Goal: Task Accomplishment & Management: Use online tool/utility

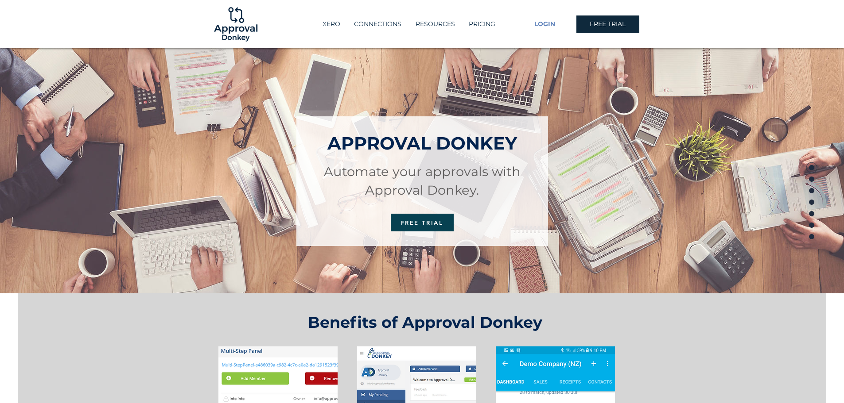
click at [550, 23] on span "LOGIN" at bounding box center [544, 24] width 21 height 9
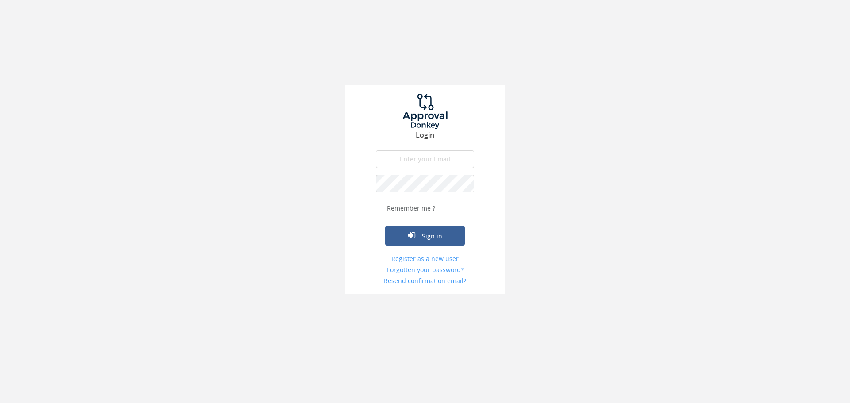
click at [406, 161] on input "email" at bounding box center [425, 160] width 98 height 18
type input "zoe.mellor@gatehouselaw.co.uk"
click at [385, 226] on button "Sign in" at bounding box center [425, 235] width 80 height 19
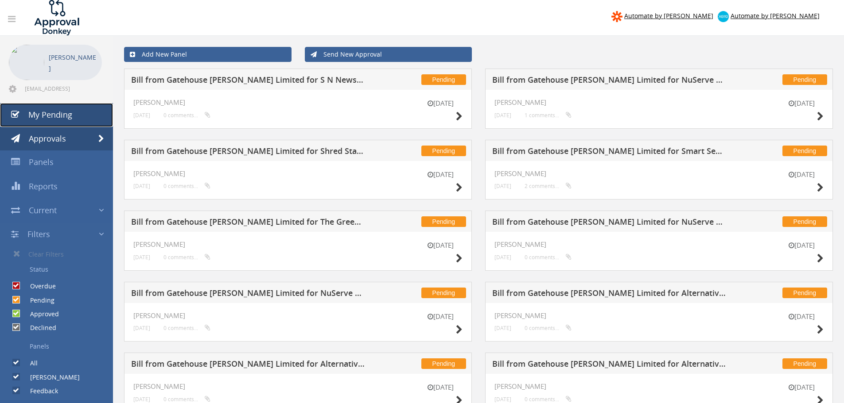
click at [53, 115] on span "My Pending" at bounding box center [50, 114] width 44 height 11
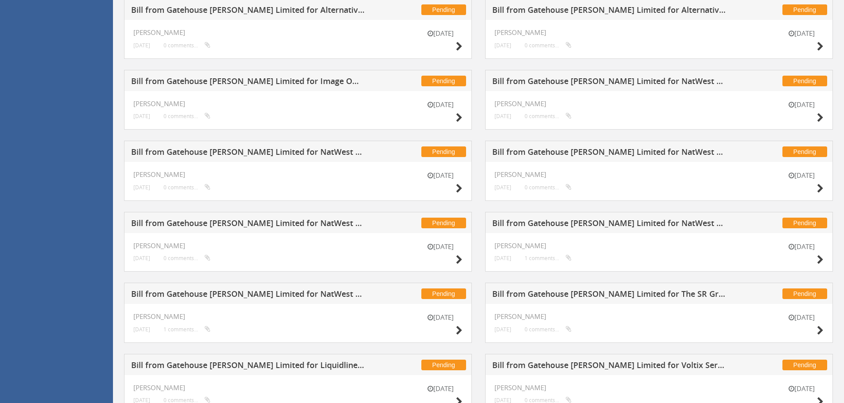
scroll to position [465, 0]
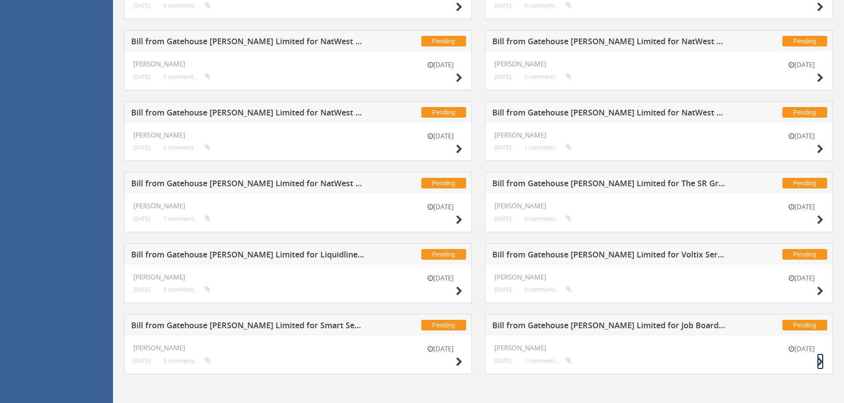
click at [823, 360] on icon at bounding box center [820, 362] width 7 height 9
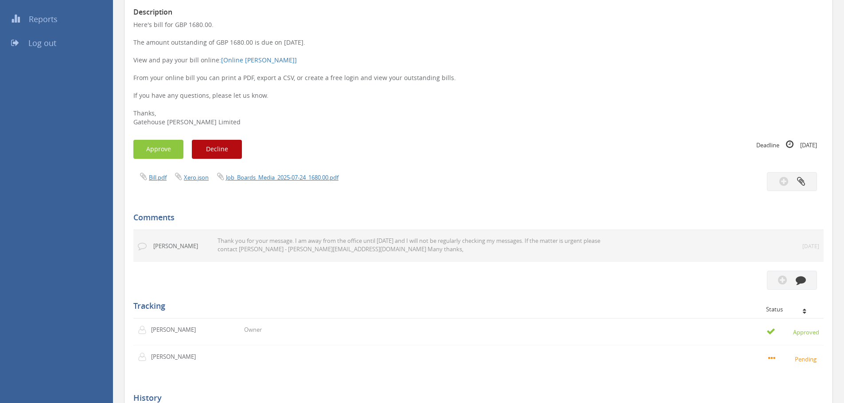
scroll to position [120, 0]
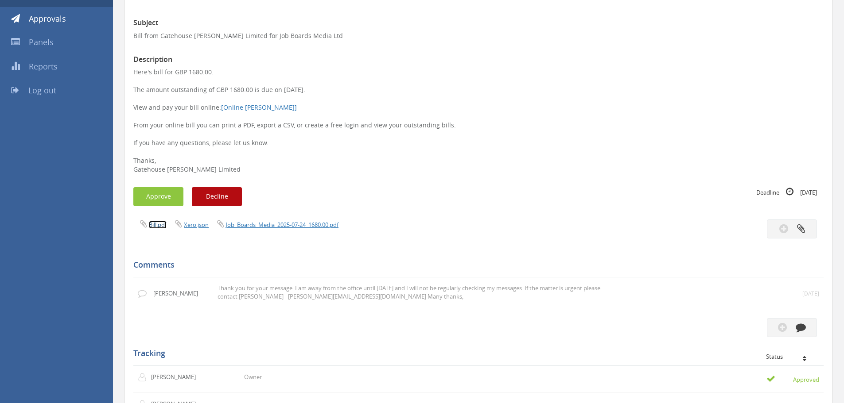
click at [161, 221] on link "Bill.pdf" at bounding box center [158, 225] width 18 height 8
click at [166, 196] on button "Approve" at bounding box center [158, 196] width 50 height 19
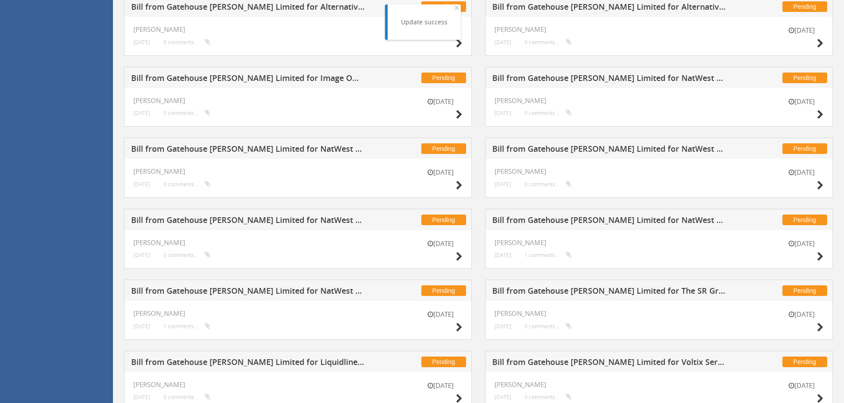
scroll to position [465, 0]
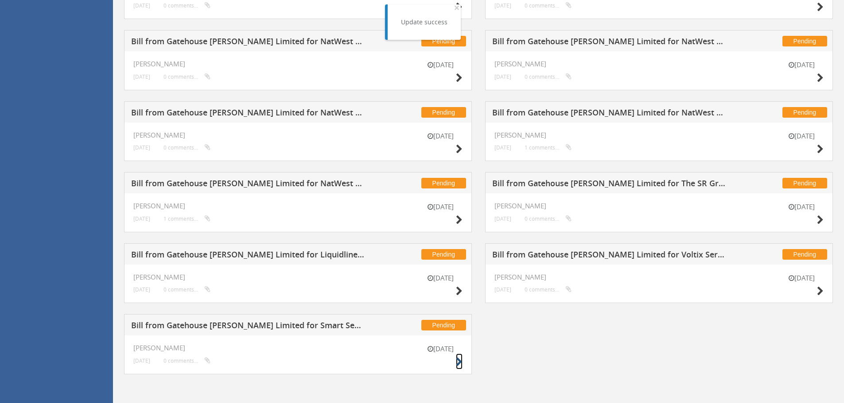
click at [458, 361] on icon at bounding box center [459, 362] width 7 height 9
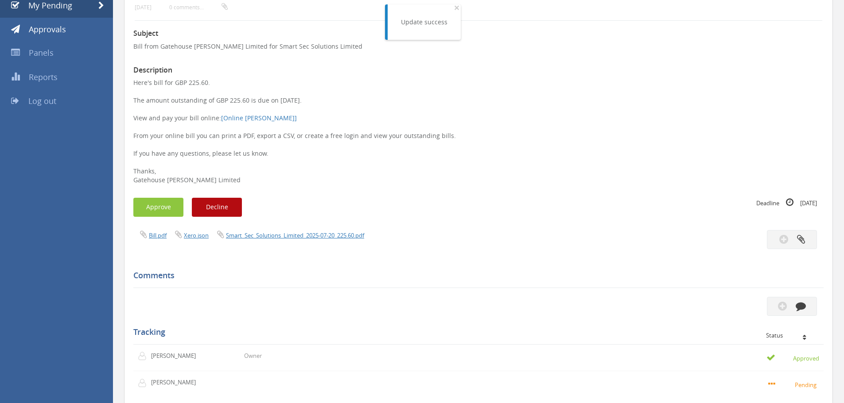
scroll to position [105, 0]
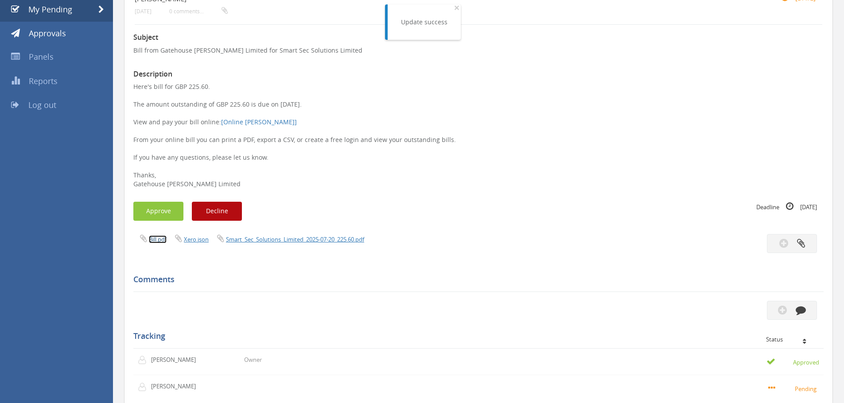
click at [160, 240] on link "Bill.pdf" at bounding box center [158, 240] width 18 height 8
click at [163, 212] on button "Approve" at bounding box center [158, 211] width 50 height 19
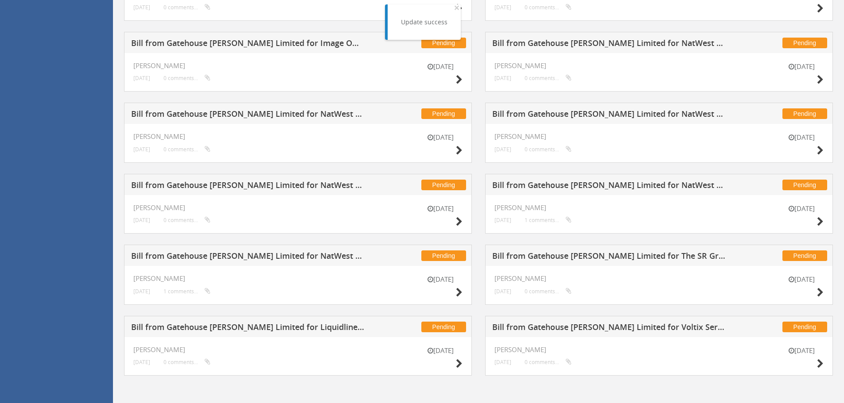
scroll to position [394, 0]
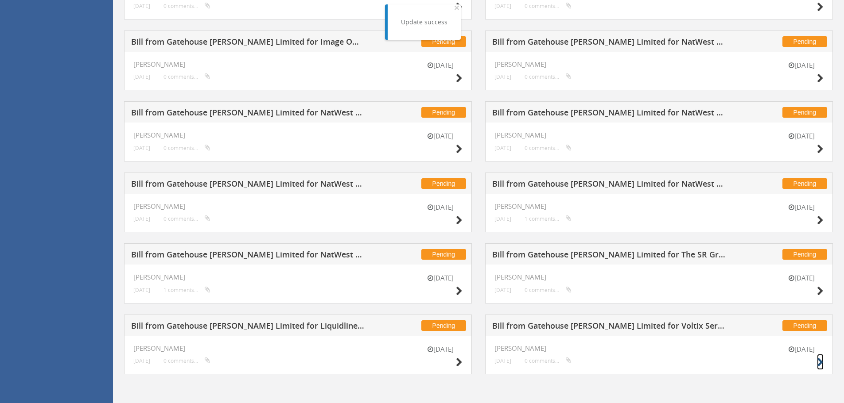
click at [817, 361] on icon at bounding box center [820, 362] width 7 height 9
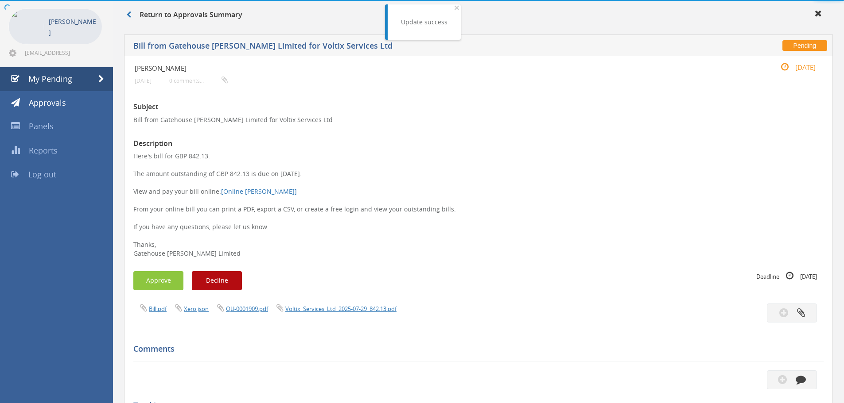
scroll to position [283, 0]
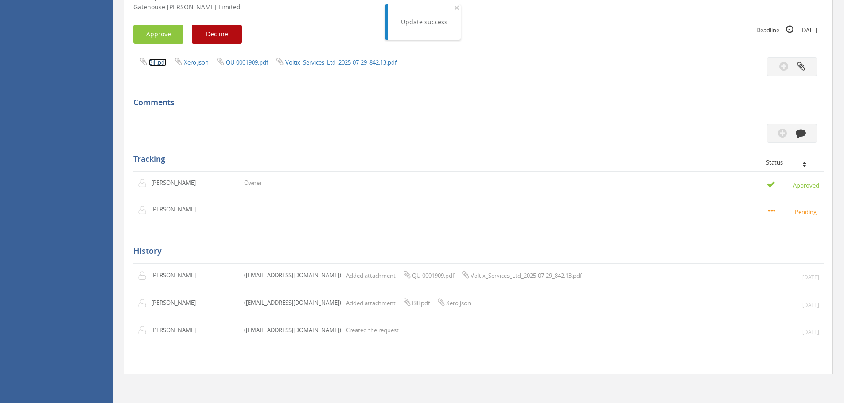
click at [159, 64] on link "Bill.pdf" at bounding box center [158, 62] width 18 height 8
click at [317, 61] on link "Voltix_Services_Ltd_2025-07-29_842.13.pdf" at bounding box center [340, 62] width 111 height 8
click at [241, 62] on link "QU-0001909.pdf" at bounding box center [247, 62] width 42 height 8
click at [150, 37] on button "Approve" at bounding box center [158, 34] width 50 height 19
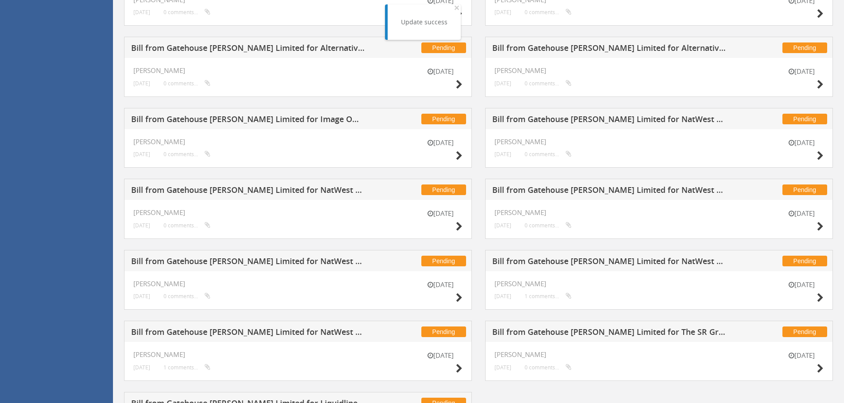
scroll to position [394, 0]
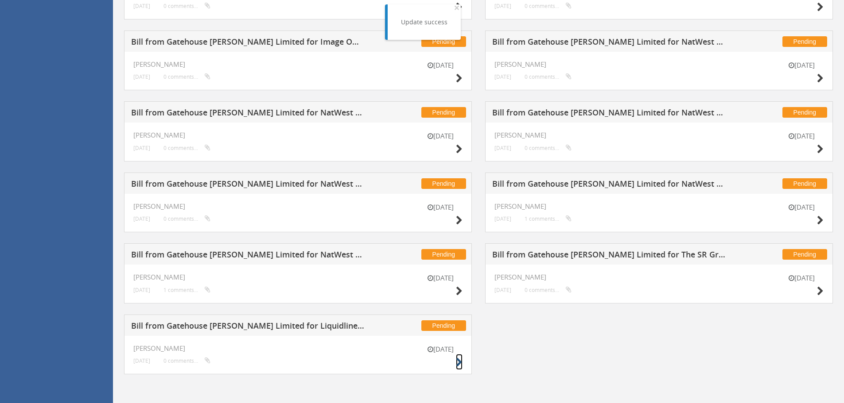
click at [461, 363] on icon at bounding box center [459, 362] width 7 height 9
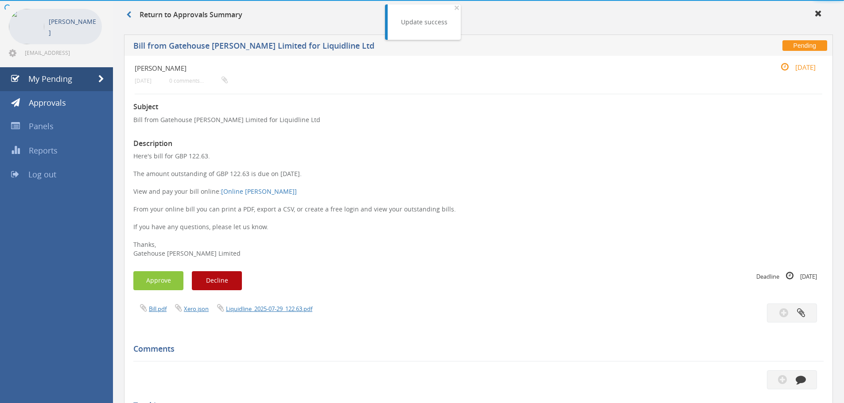
scroll to position [283, 0]
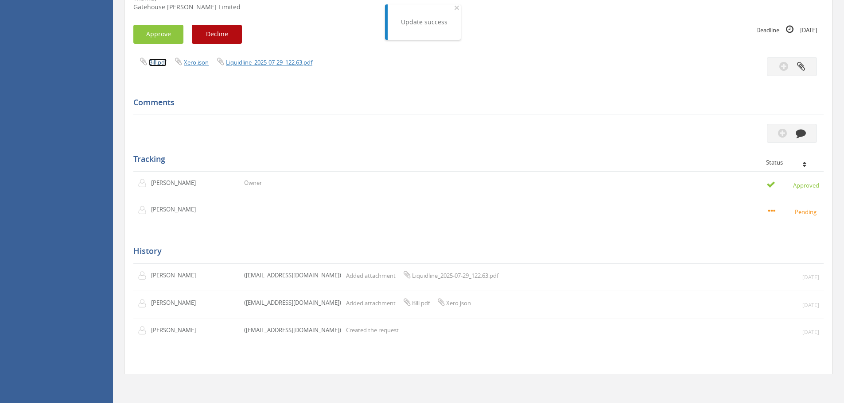
click at [158, 63] on link "Bill.pdf" at bounding box center [158, 62] width 18 height 8
click at [163, 34] on button "Approve" at bounding box center [158, 34] width 50 height 19
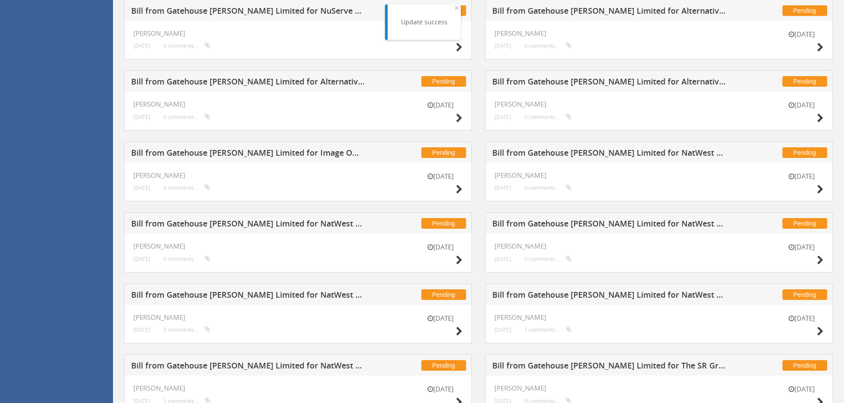
scroll to position [323, 0]
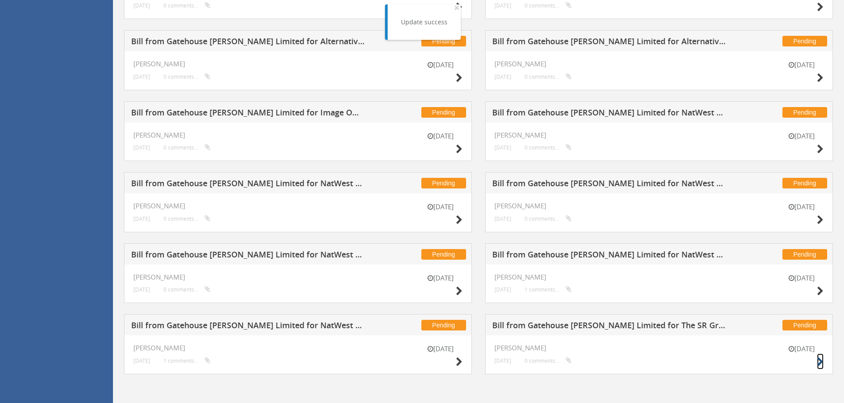
click at [817, 360] on icon at bounding box center [820, 362] width 7 height 9
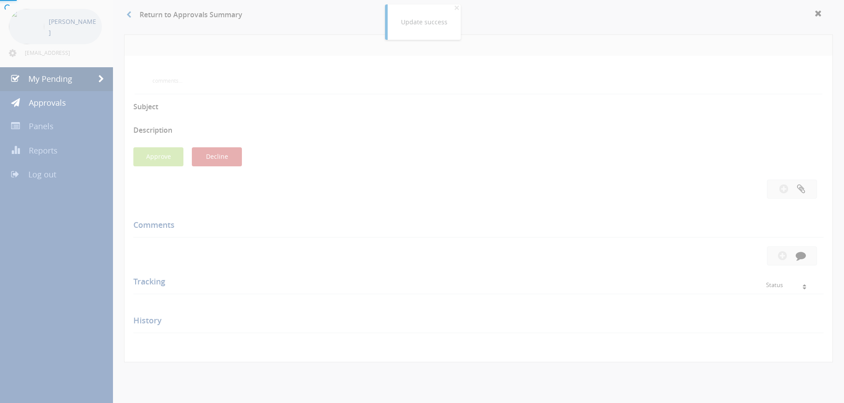
scroll to position [283, 0]
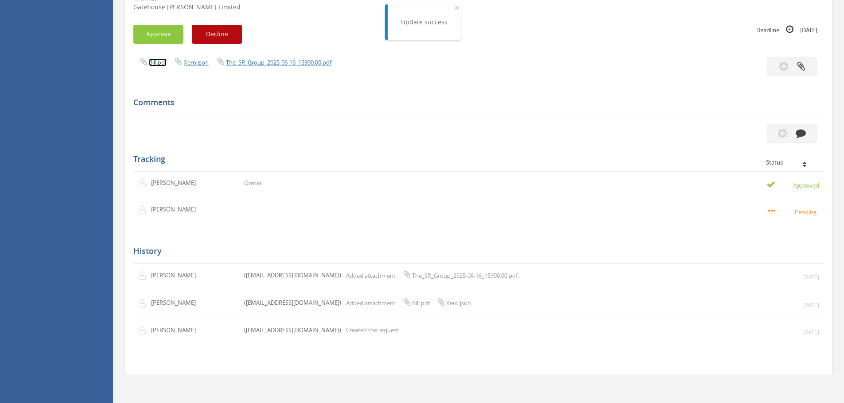
click at [163, 66] on link "Bill.pdf" at bounding box center [158, 62] width 18 height 8
click at [152, 33] on button "Approve" at bounding box center [158, 34] width 50 height 19
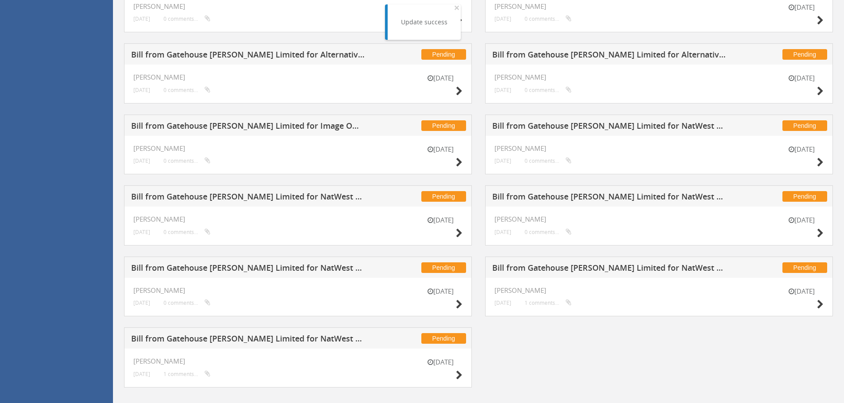
scroll to position [323, 0]
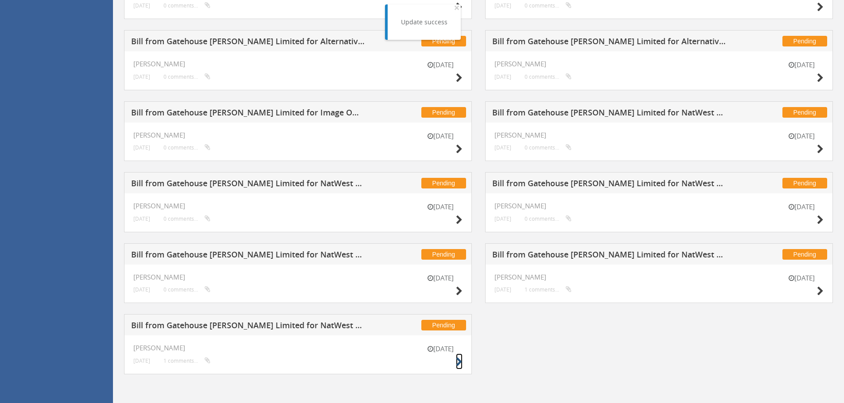
click at [457, 360] on icon at bounding box center [459, 362] width 7 height 9
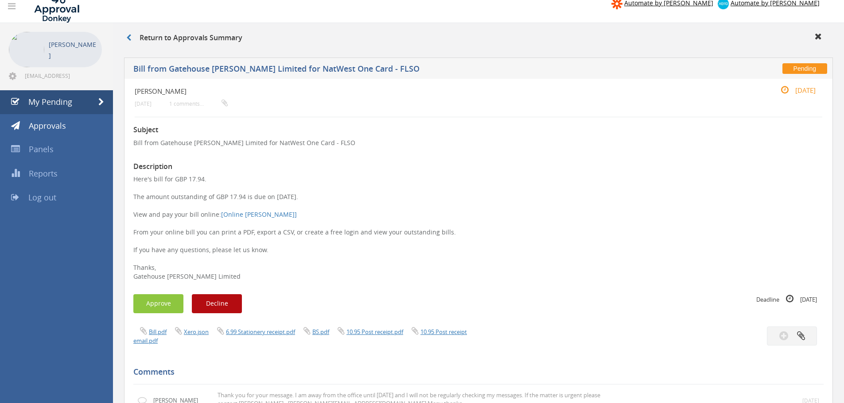
scroll to position [57, 0]
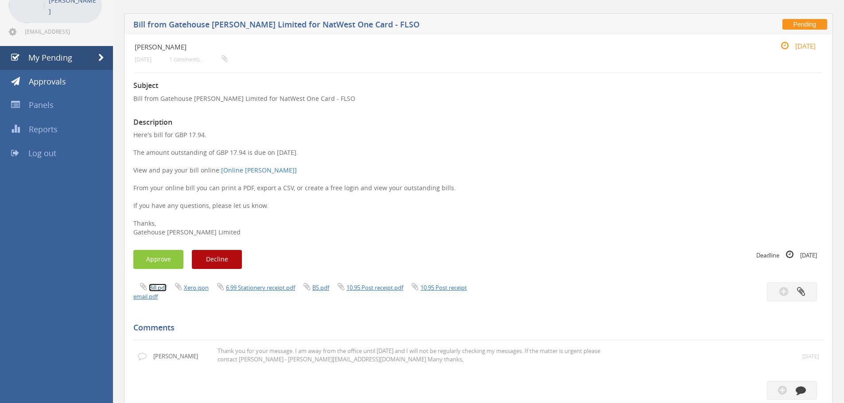
click at [163, 285] on link "Bill.pdf" at bounding box center [158, 288] width 18 height 8
click at [156, 263] on button "Approve" at bounding box center [158, 259] width 50 height 19
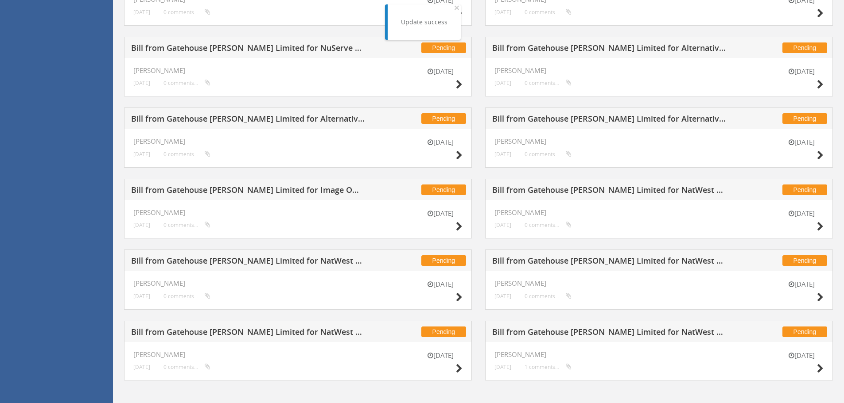
scroll to position [252, 0]
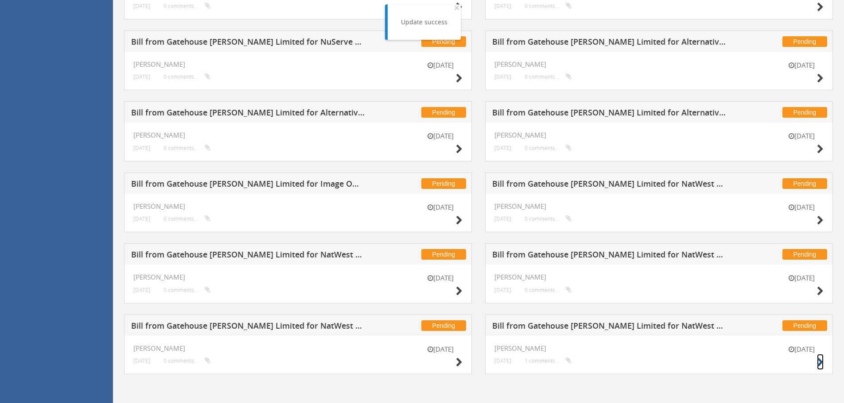
click at [818, 361] on icon at bounding box center [820, 362] width 7 height 9
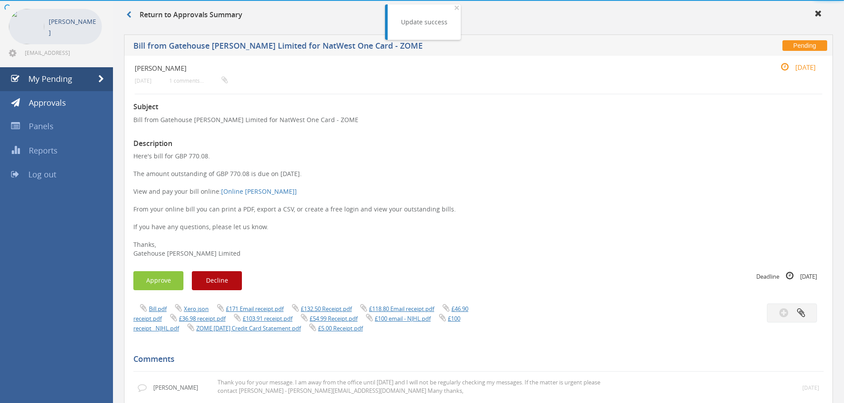
scroll to position [252, 0]
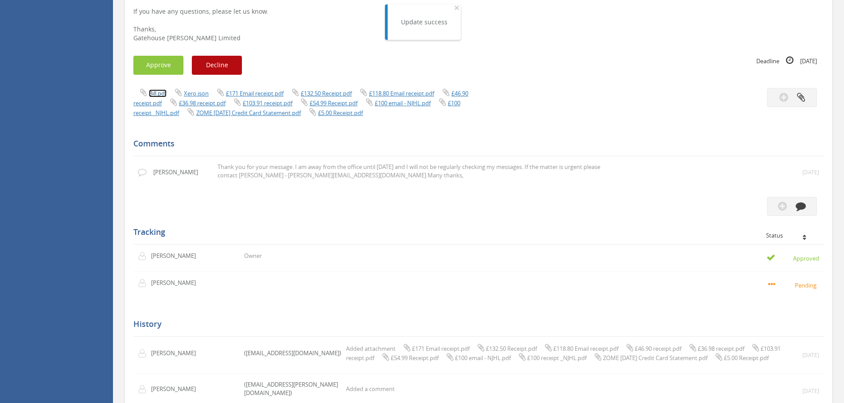
click at [164, 90] on link "Bill.pdf" at bounding box center [158, 93] width 18 height 8
click at [166, 67] on button "Approve" at bounding box center [158, 65] width 50 height 19
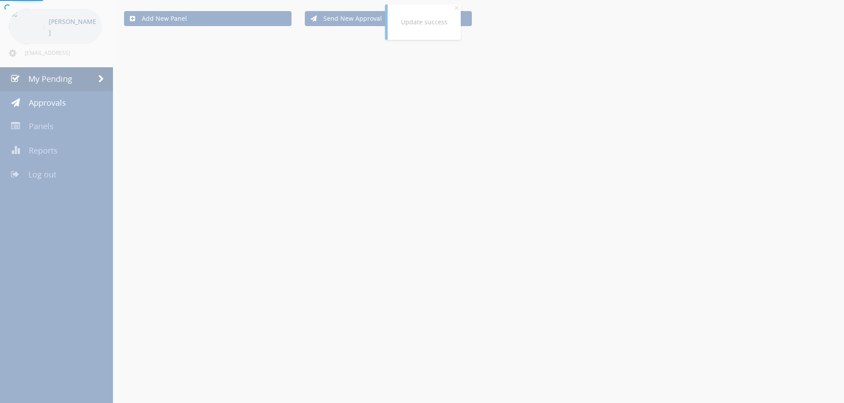
scroll to position [252, 0]
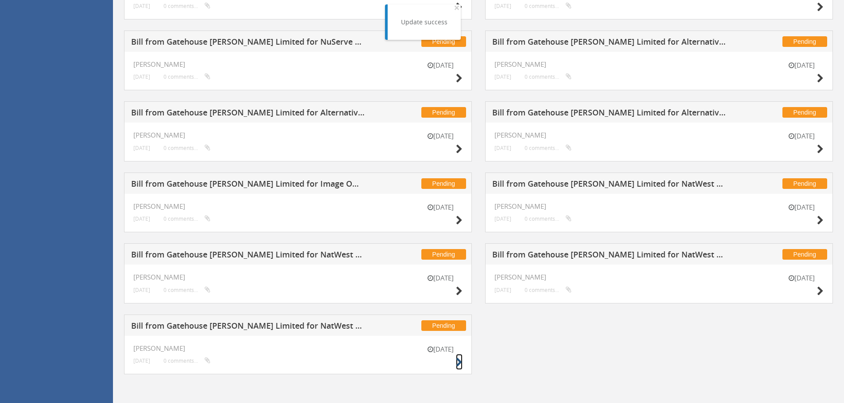
click at [458, 361] on icon at bounding box center [459, 362] width 7 height 9
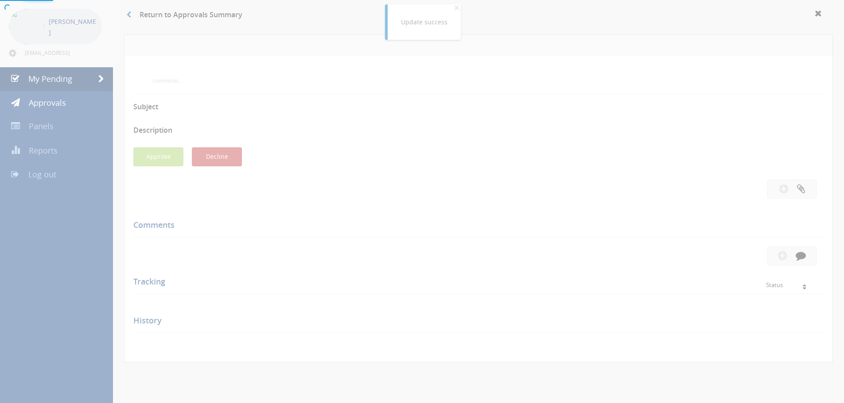
scroll to position [252, 0]
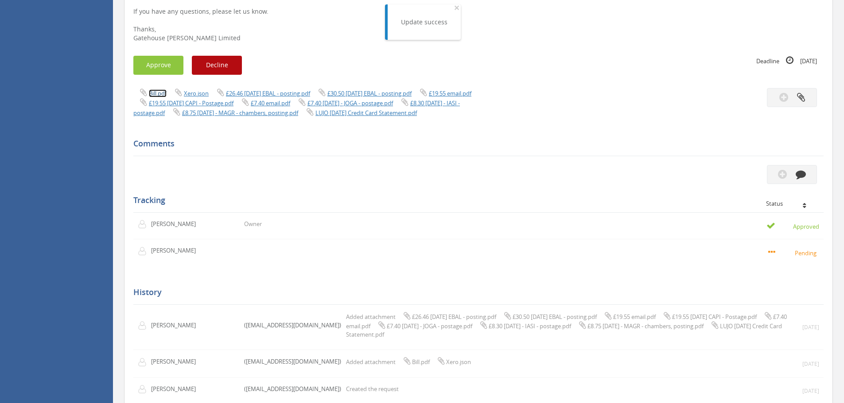
click at [156, 95] on link "Bill.pdf" at bounding box center [158, 93] width 18 height 8
click at [170, 66] on button "Approve" at bounding box center [158, 65] width 50 height 19
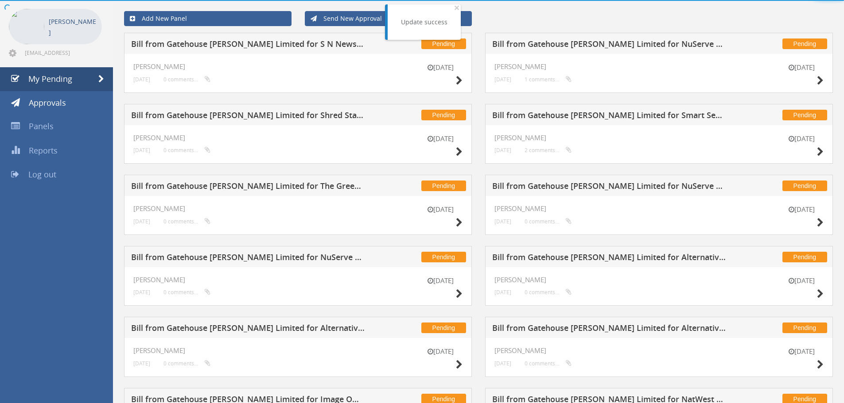
scroll to position [181, 0]
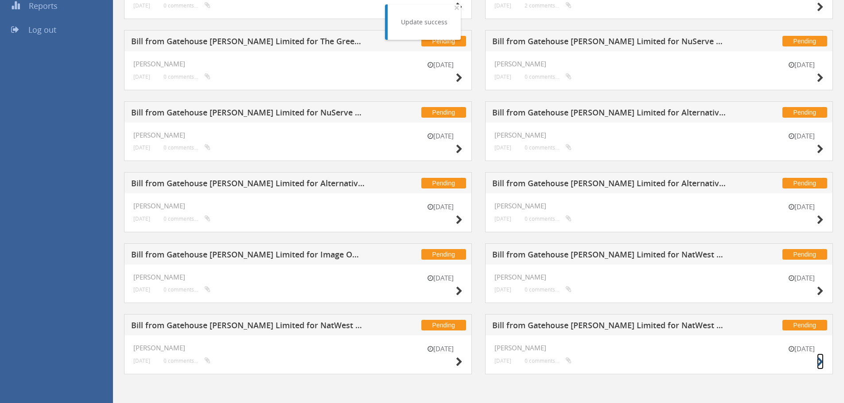
click at [821, 364] on icon at bounding box center [820, 362] width 7 height 9
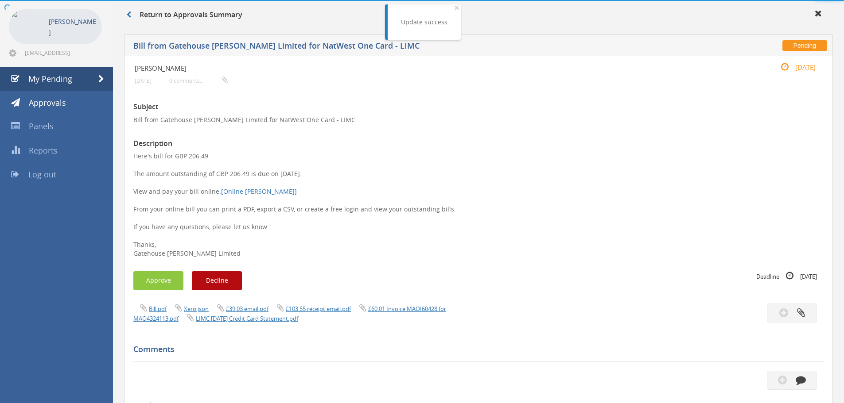
scroll to position [181, 0]
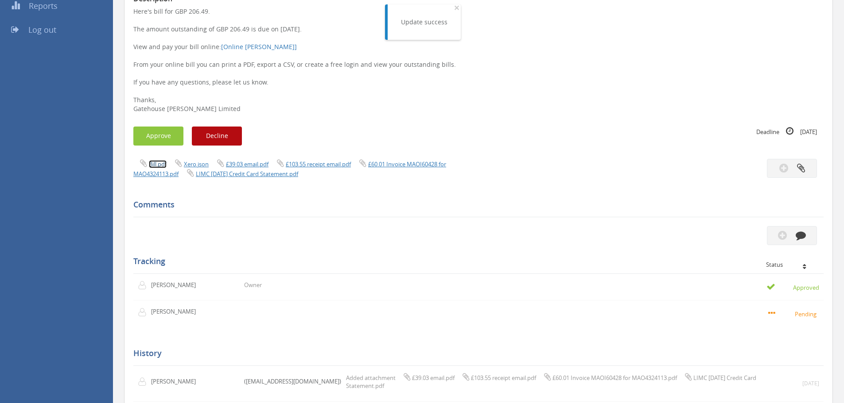
click at [162, 165] on link "Bill.pdf" at bounding box center [158, 164] width 18 height 8
click at [173, 135] on button "Approve" at bounding box center [158, 136] width 50 height 19
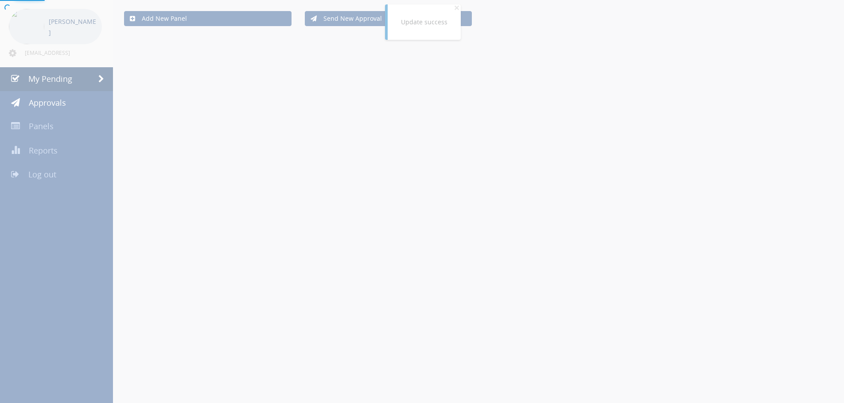
scroll to position [181, 0]
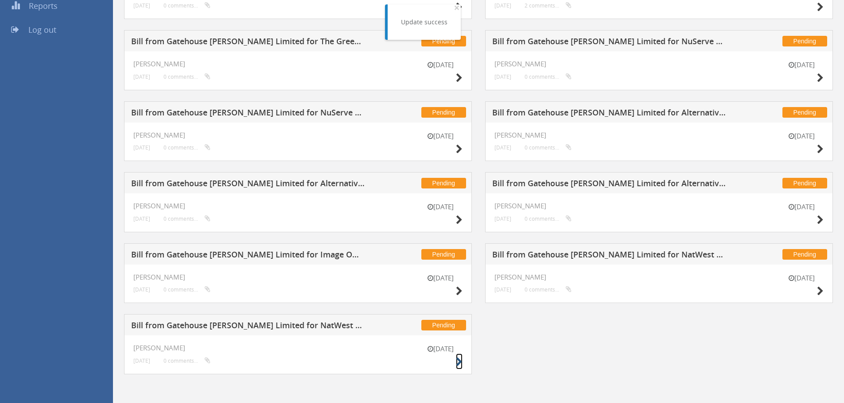
click at [457, 359] on icon at bounding box center [459, 362] width 7 height 9
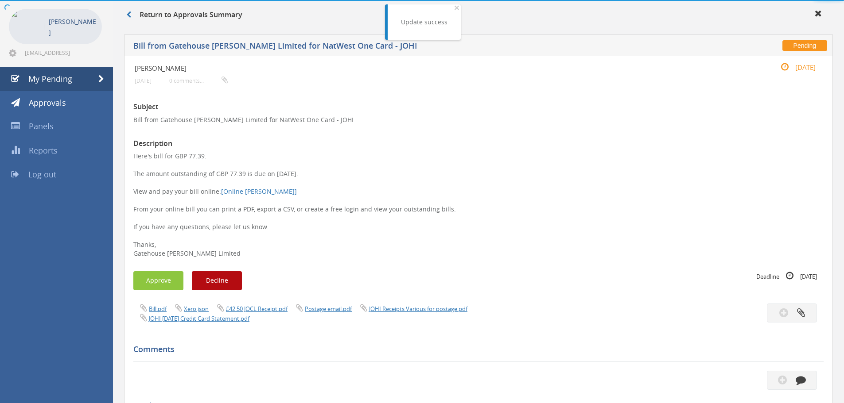
scroll to position [181, 0]
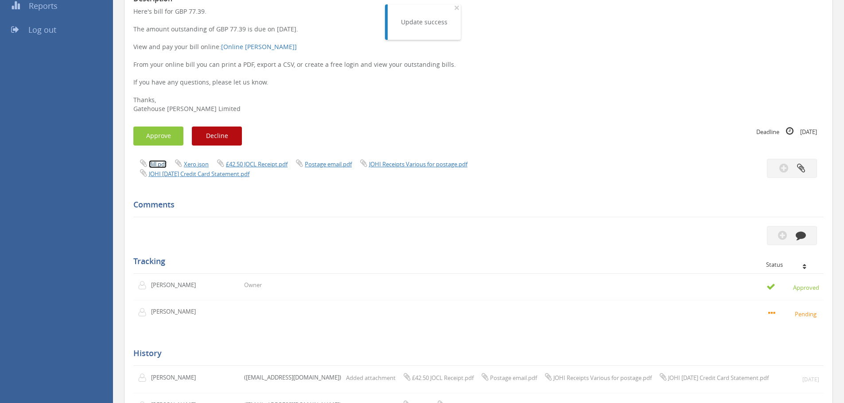
click at [156, 166] on link "Bill.pdf" at bounding box center [158, 164] width 18 height 8
click at [170, 138] on button "Approve" at bounding box center [158, 136] width 50 height 19
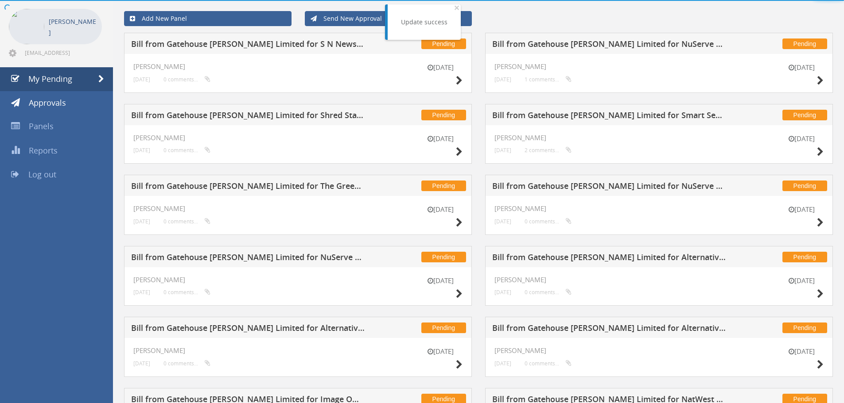
scroll to position [109, 0]
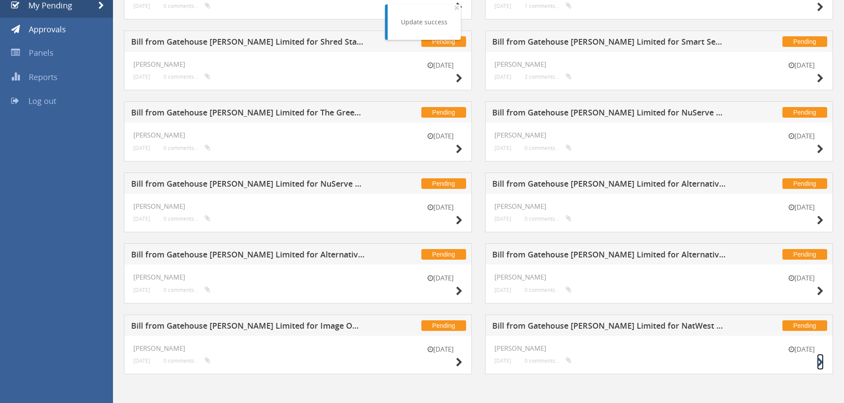
click at [822, 361] on icon at bounding box center [820, 362] width 7 height 9
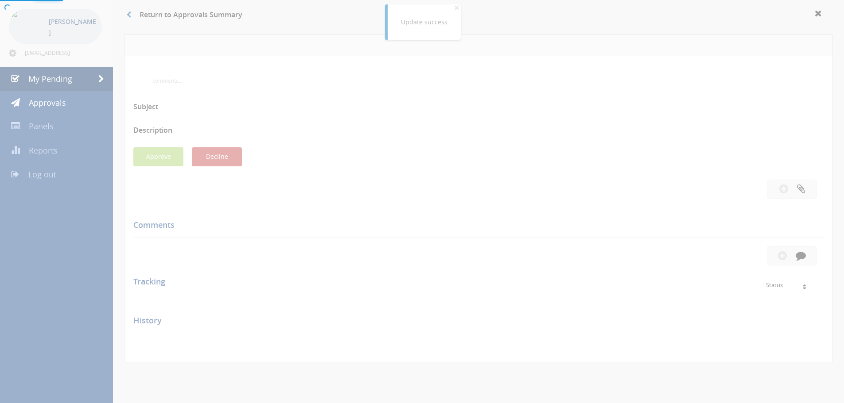
scroll to position [109, 0]
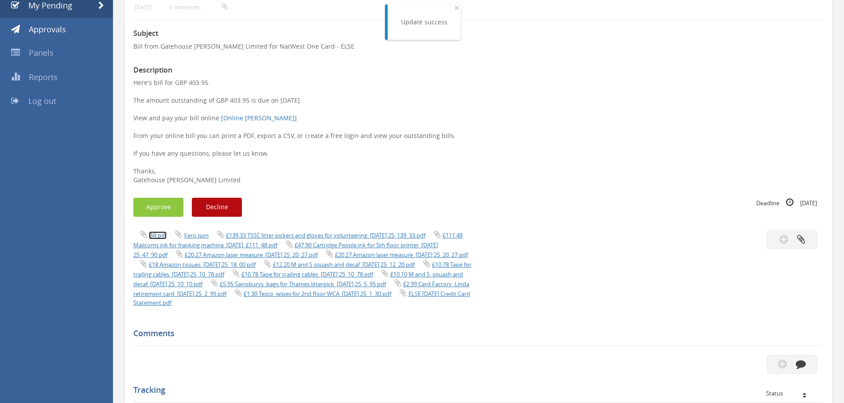
click at [162, 233] on link "Bill.pdf" at bounding box center [158, 236] width 18 height 8
click at [166, 211] on button "Approve" at bounding box center [158, 207] width 50 height 19
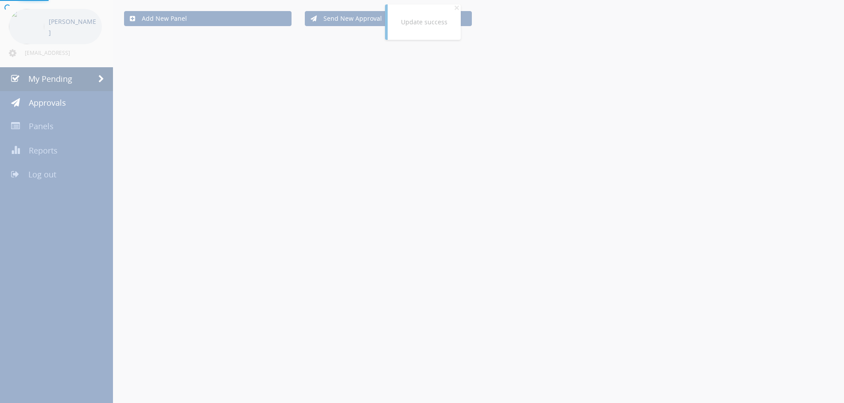
scroll to position [109, 0]
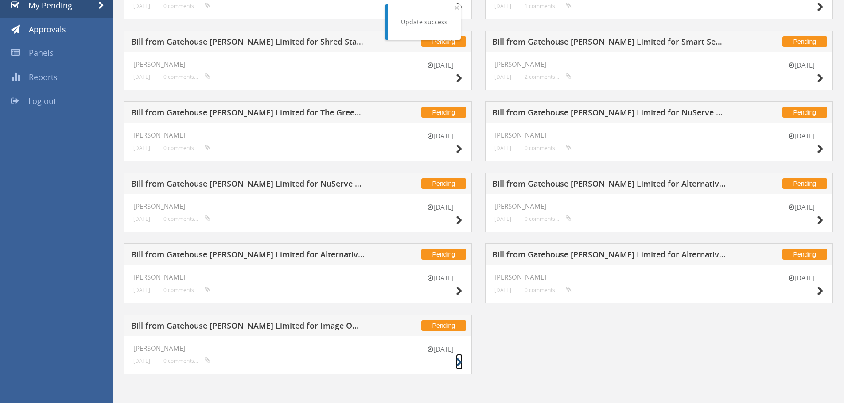
click at [459, 366] on icon at bounding box center [459, 362] width 7 height 9
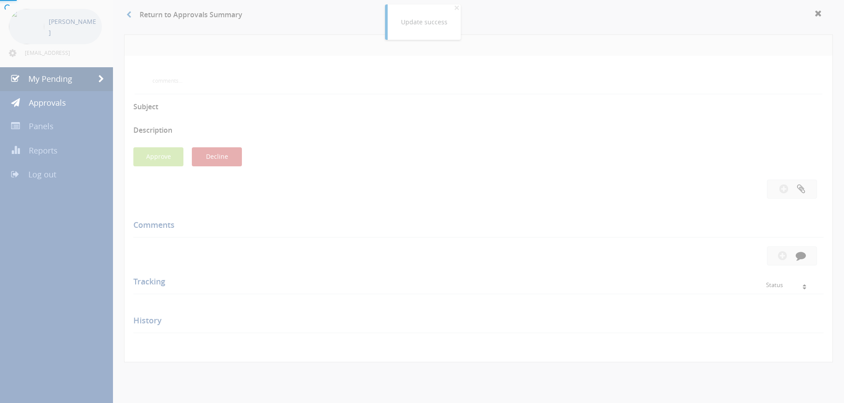
scroll to position [109, 0]
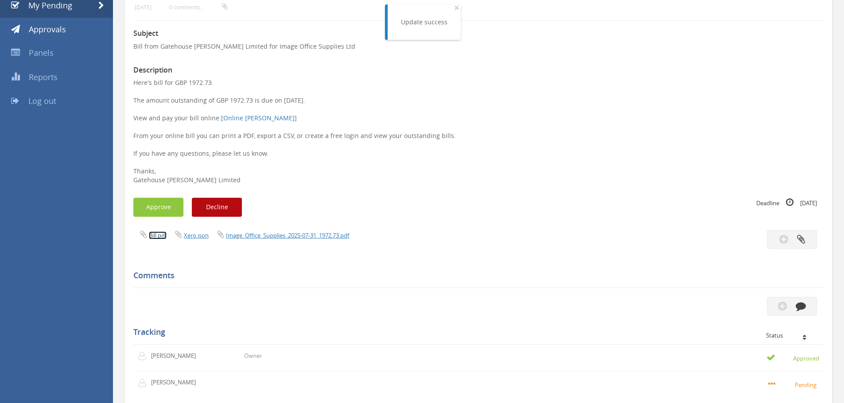
click at [159, 232] on link "Bill.pdf" at bounding box center [158, 236] width 18 height 8
click at [259, 233] on link "Image_Office_Supplies_2025-07-31_1972.73.pdf" at bounding box center [287, 236] width 123 height 8
click at [163, 201] on button "Approve" at bounding box center [158, 207] width 50 height 19
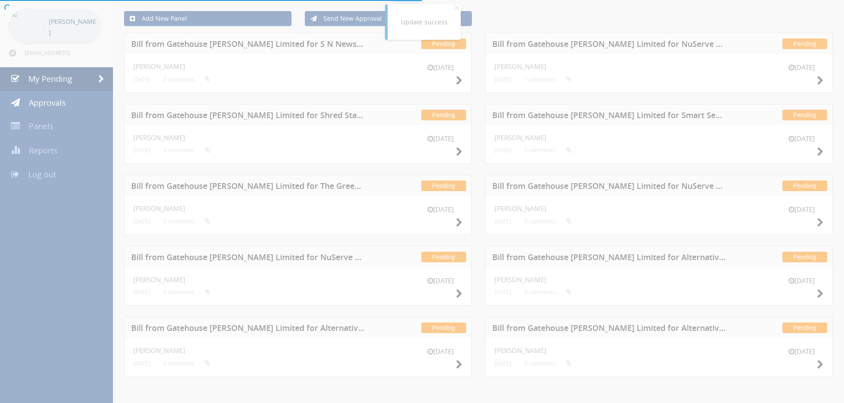
scroll to position [39, 0]
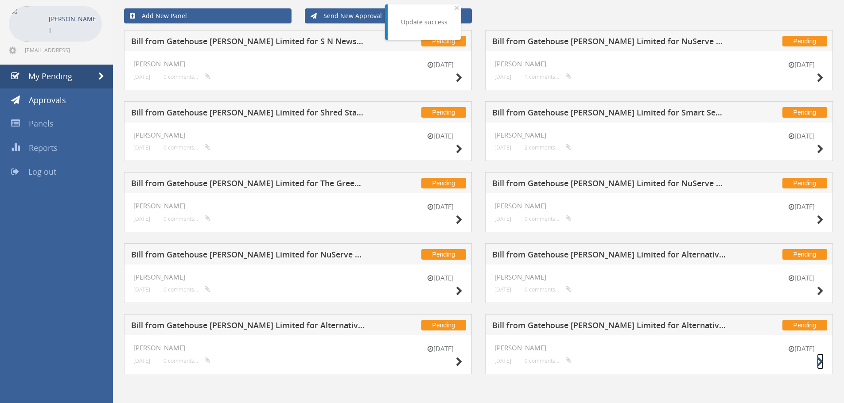
click at [818, 360] on icon at bounding box center [820, 362] width 7 height 9
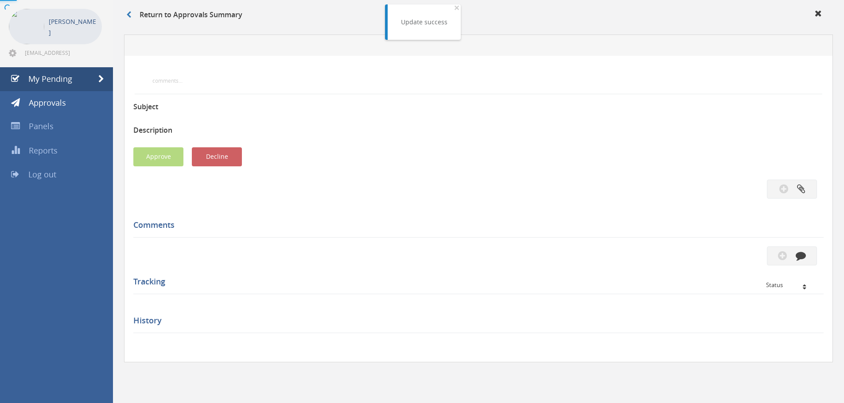
scroll to position [39, 0]
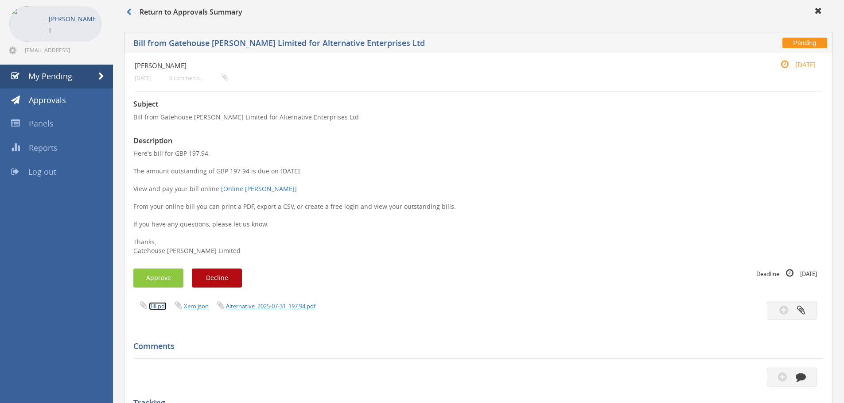
click at [160, 306] on link "Bill.pdf" at bounding box center [158, 306] width 18 height 8
click at [172, 276] on button "Approve" at bounding box center [158, 278] width 50 height 19
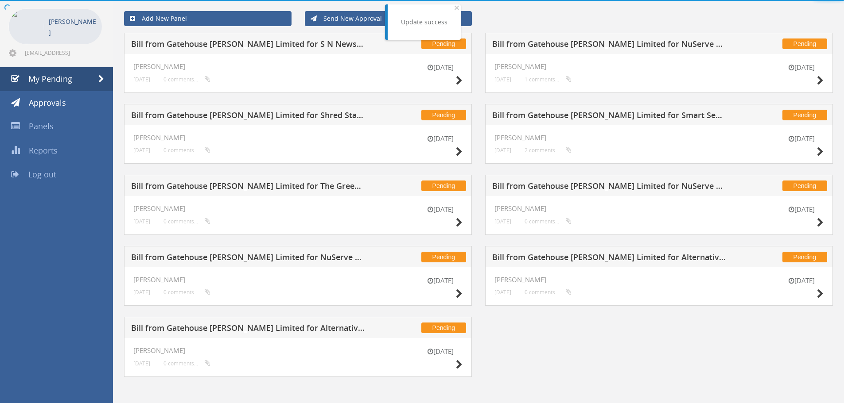
scroll to position [39, 0]
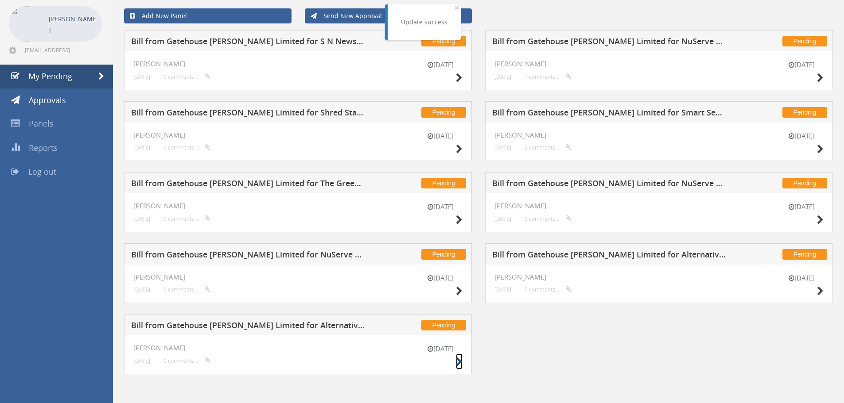
click at [459, 360] on icon at bounding box center [459, 362] width 7 height 9
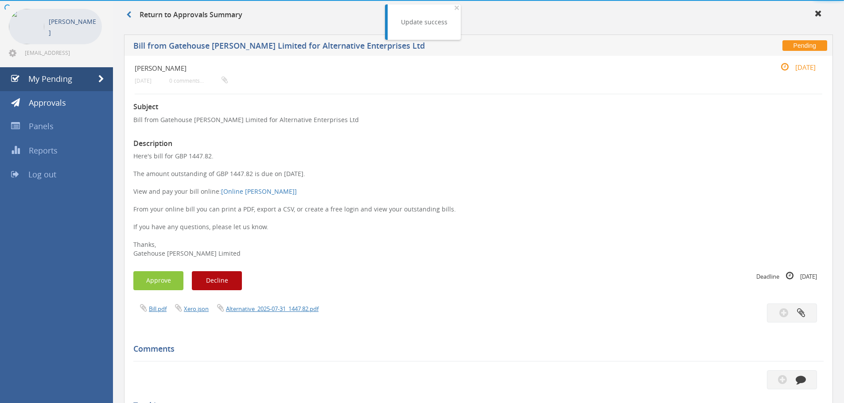
scroll to position [39, 0]
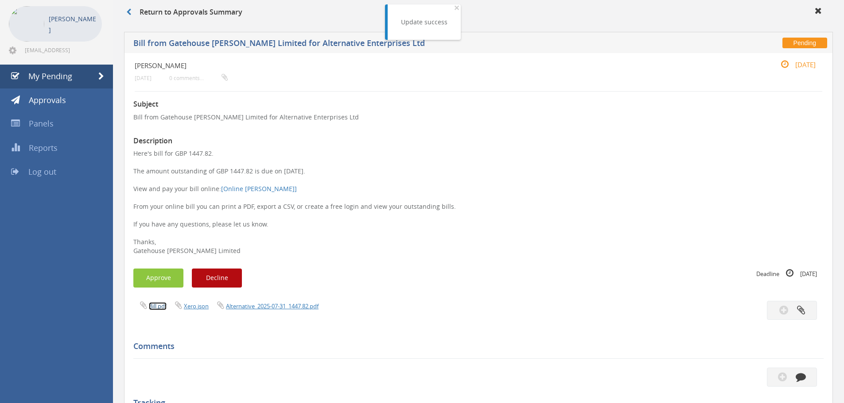
click at [155, 308] on link "Bill.pdf" at bounding box center [158, 306] width 18 height 8
click at [161, 276] on button "Approve" at bounding box center [158, 278] width 50 height 19
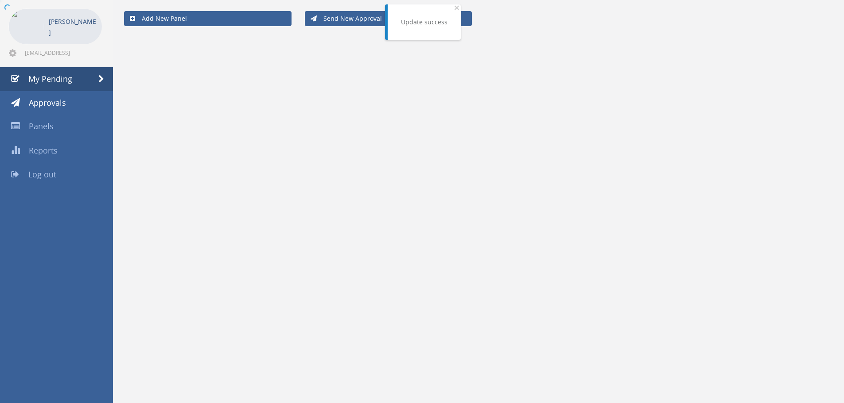
scroll to position [36, 0]
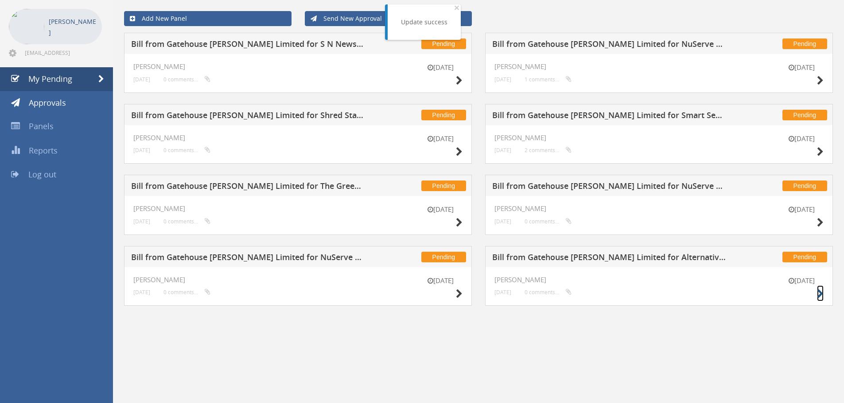
click at [820, 294] on icon at bounding box center [820, 294] width 7 height 9
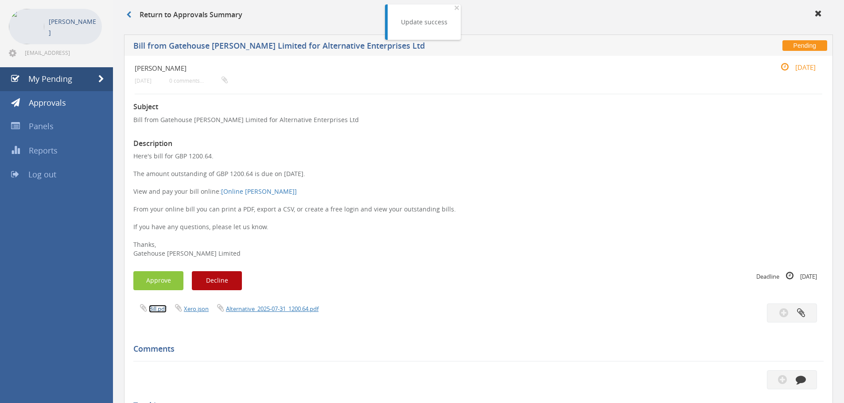
click at [160, 308] on link "Bill.pdf" at bounding box center [158, 309] width 18 height 8
click at [162, 283] on button "Approve" at bounding box center [158, 280] width 50 height 19
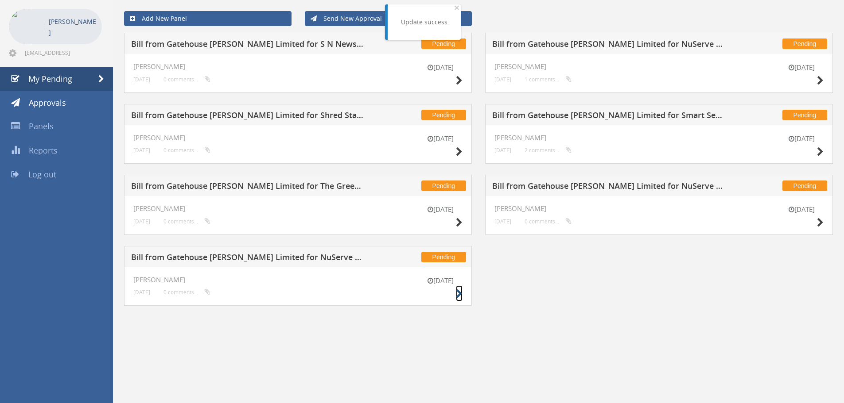
click at [457, 295] on icon at bounding box center [459, 294] width 7 height 9
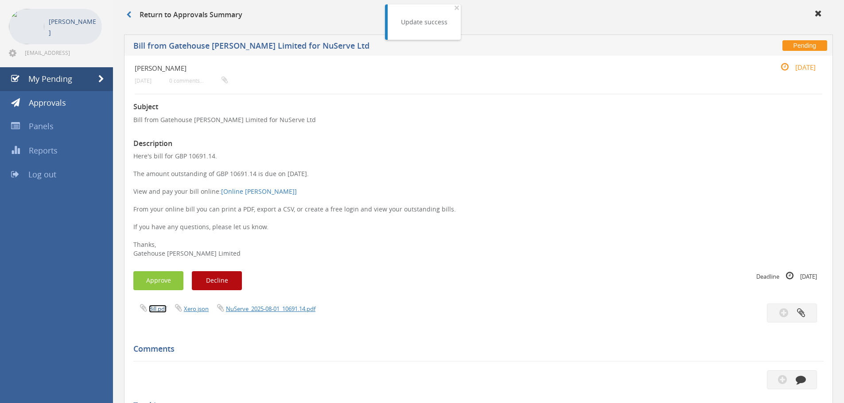
click at [157, 310] on link "Bill.pdf" at bounding box center [158, 309] width 18 height 8
click at [155, 282] on button "Approve" at bounding box center [158, 280] width 50 height 19
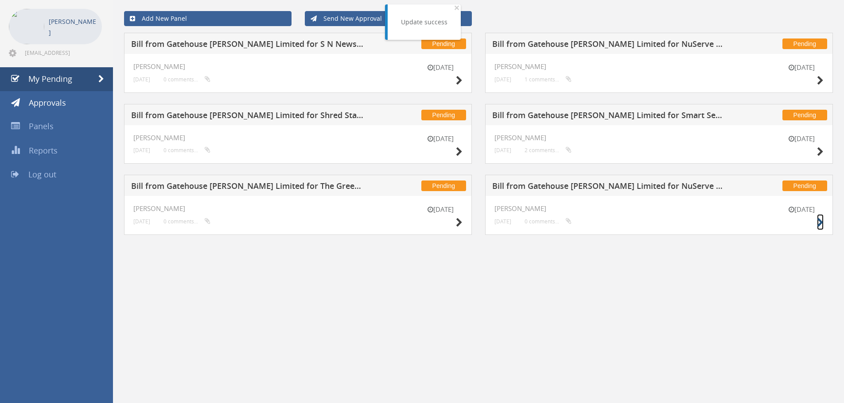
click at [820, 221] on icon at bounding box center [820, 222] width 7 height 9
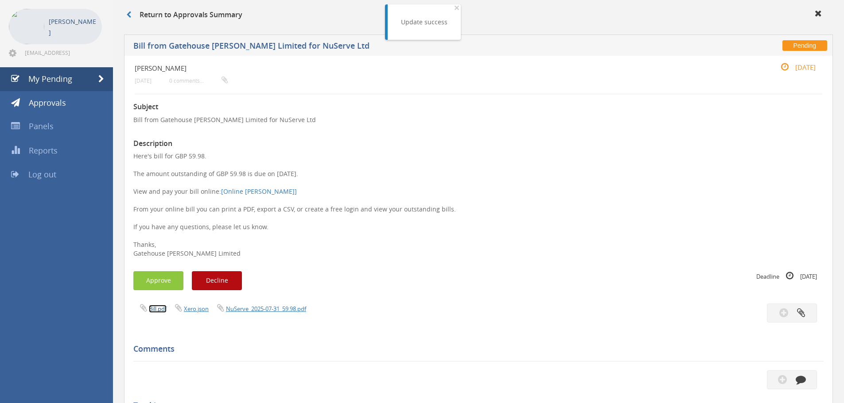
click at [159, 310] on link "Bill.pdf" at bounding box center [158, 309] width 18 height 8
click at [163, 279] on button "Approve" at bounding box center [158, 280] width 50 height 19
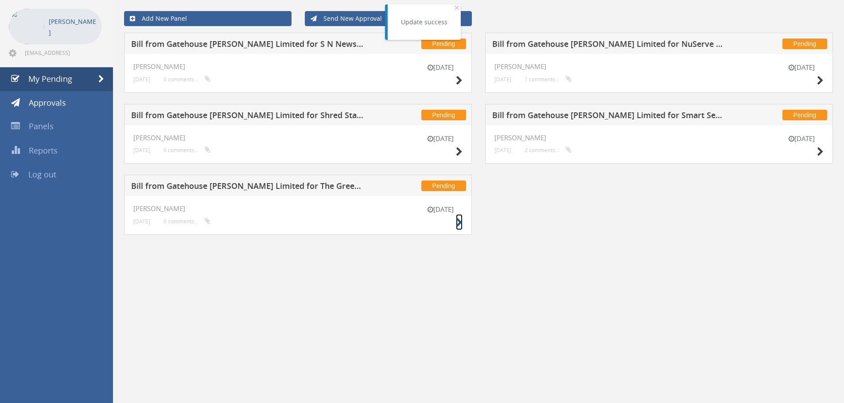
click at [457, 222] on icon at bounding box center [459, 222] width 7 height 9
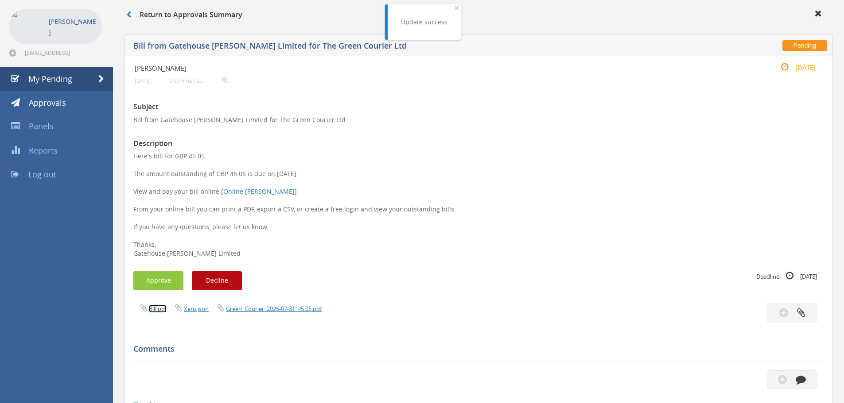
click at [153, 310] on link "Bill.pdf" at bounding box center [158, 309] width 18 height 8
click at [155, 284] on button "Approve" at bounding box center [158, 280] width 50 height 19
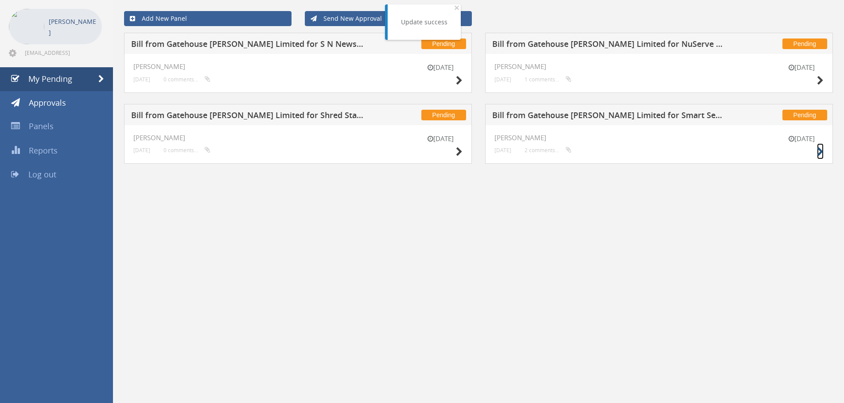
click at [817, 150] on icon at bounding box center [820, 151] width 7 height 9
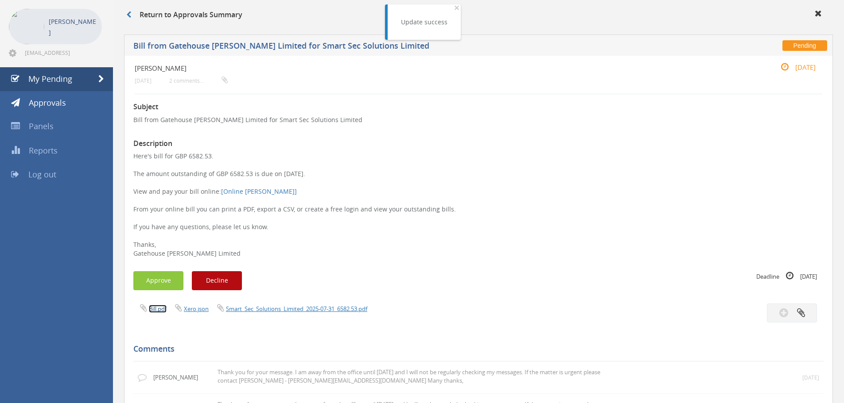
click at [152, 309] on link "Bill.pdf" at bounding box center [158, 309] width 18 height 8
click at [165, 277] on button "Approve" at bounding box center [158, 280] width 50 height 19
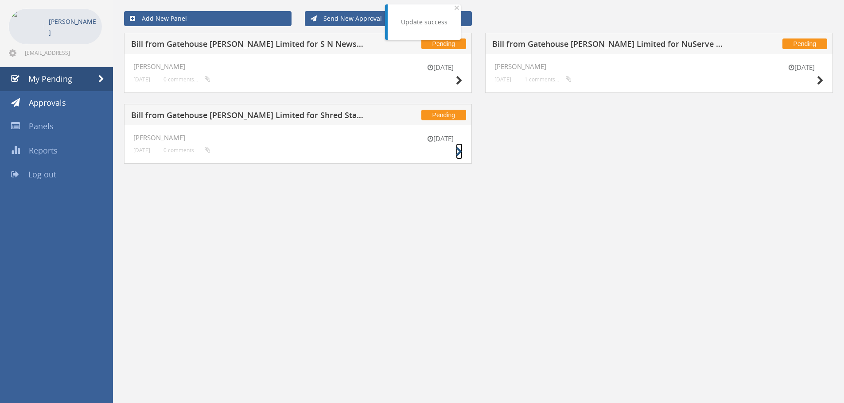
click at [460, 151] on icon at bounding box center [459, 151] width 7 height 9
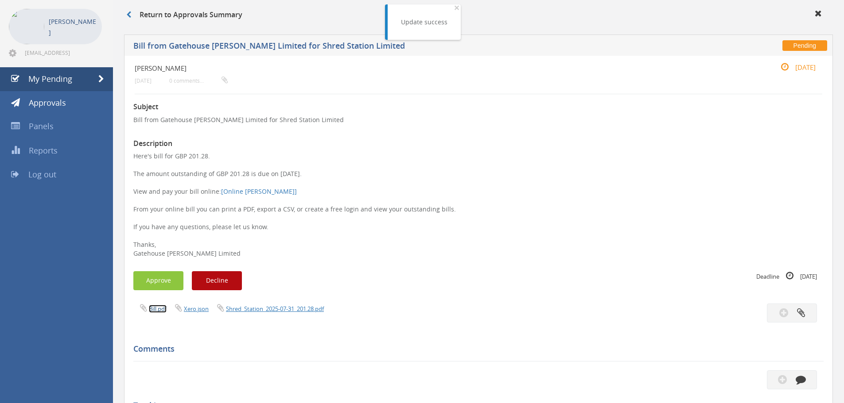
click at [159, 312] on link "Bill.pdf" at bounding box center [158, 309] width 18 height 8
click at [168, 283] on button "Approve" at bounding box center [158, 280] width 50 height 19
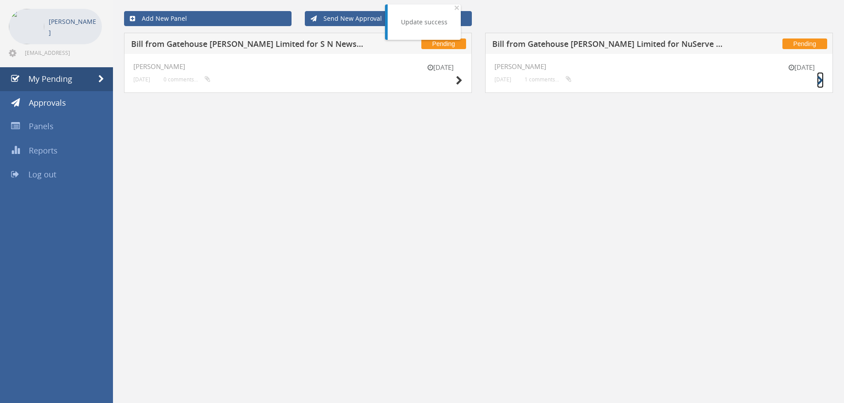
click at [819, 79] on icon at bounding box center [820, 80] width 7 height 9
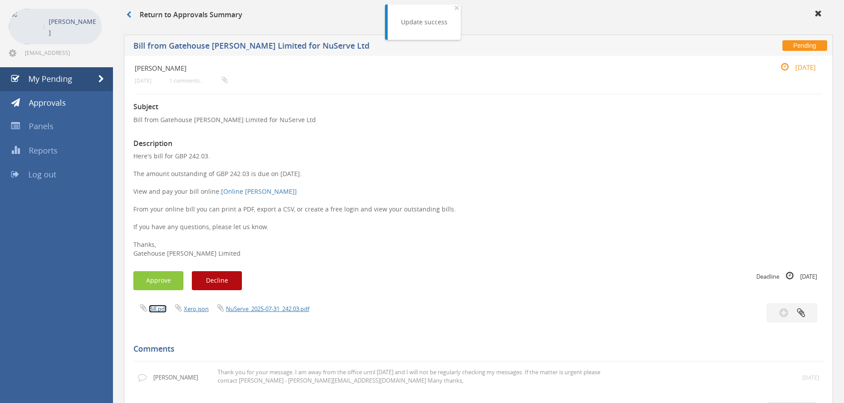
click at [159, 308] on link "Bill.pdf" at bounding box center [158, 309] width 18 height 8
click at [169, 279] on button "Approve" at bounding box center [158, 280] width 50 height 19
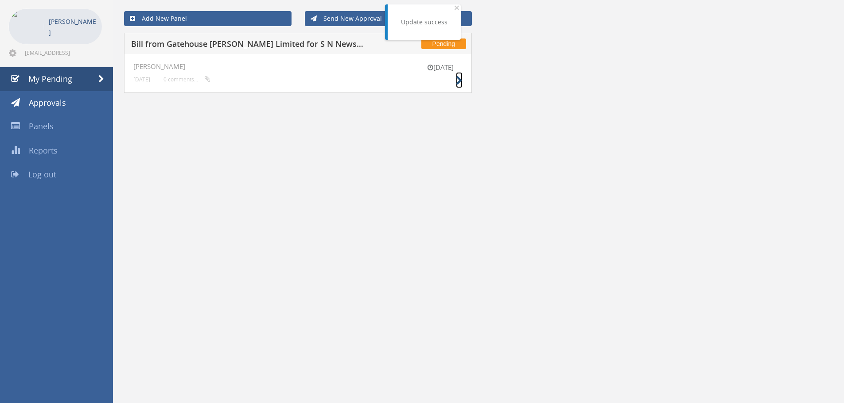
click at [458, 80] on icon at bounding box center [459, 80] width 7 height 9
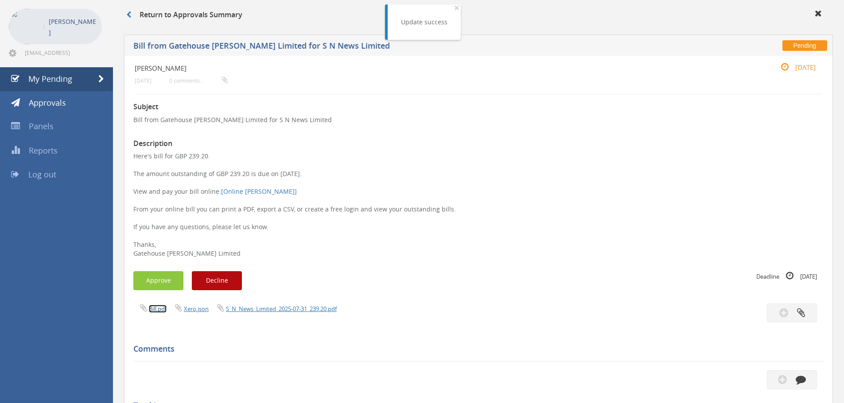
click at [155, 307] on link "Bill.pdf" at bounding box center [158, 309] width 18 height 8
click at [157, 282] on button "Approve" at bounding box center [158, 280] width 50 height 19
